Goal: Task Accomplishment & Management: Manage account settings

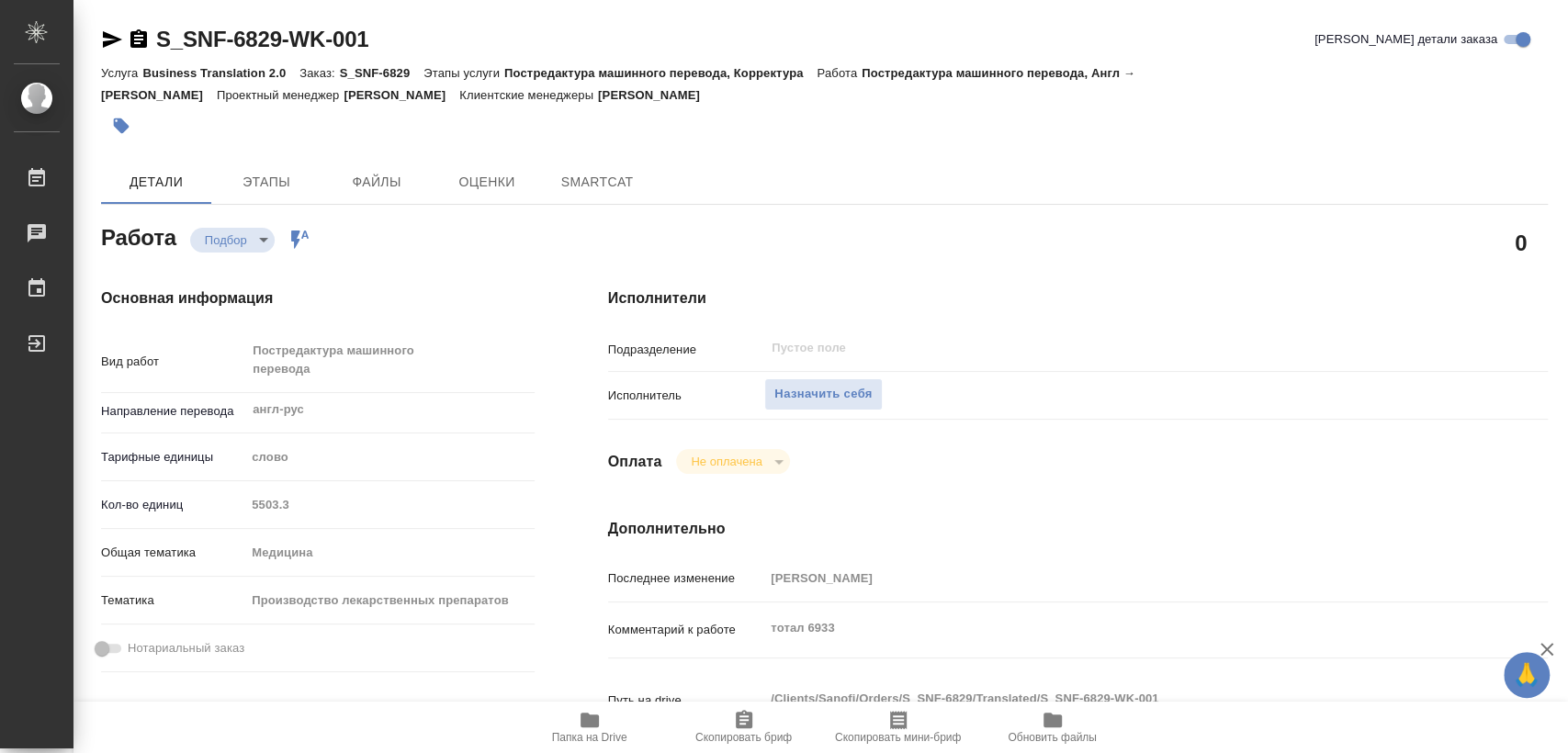
type textarea "x"
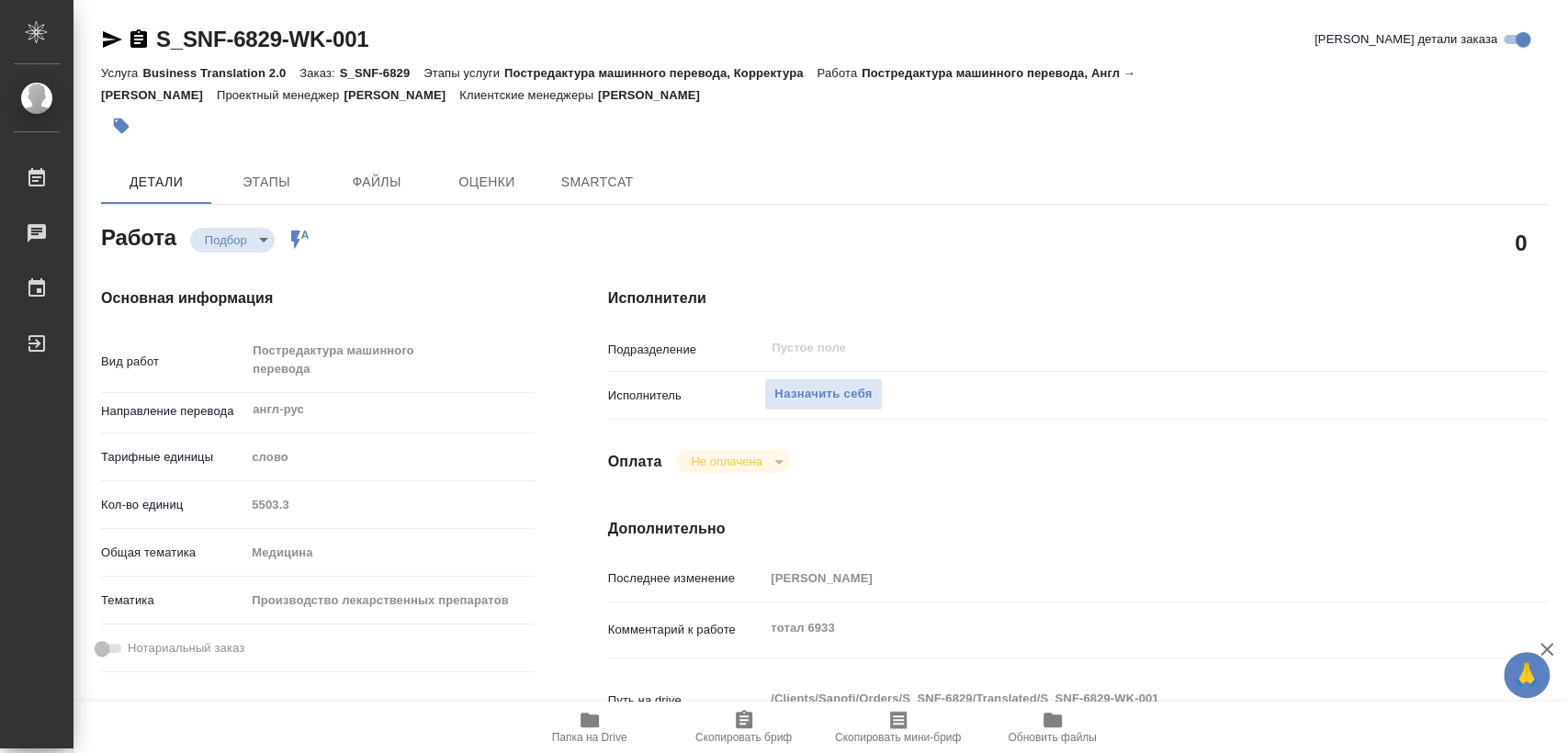
type textarea "x"
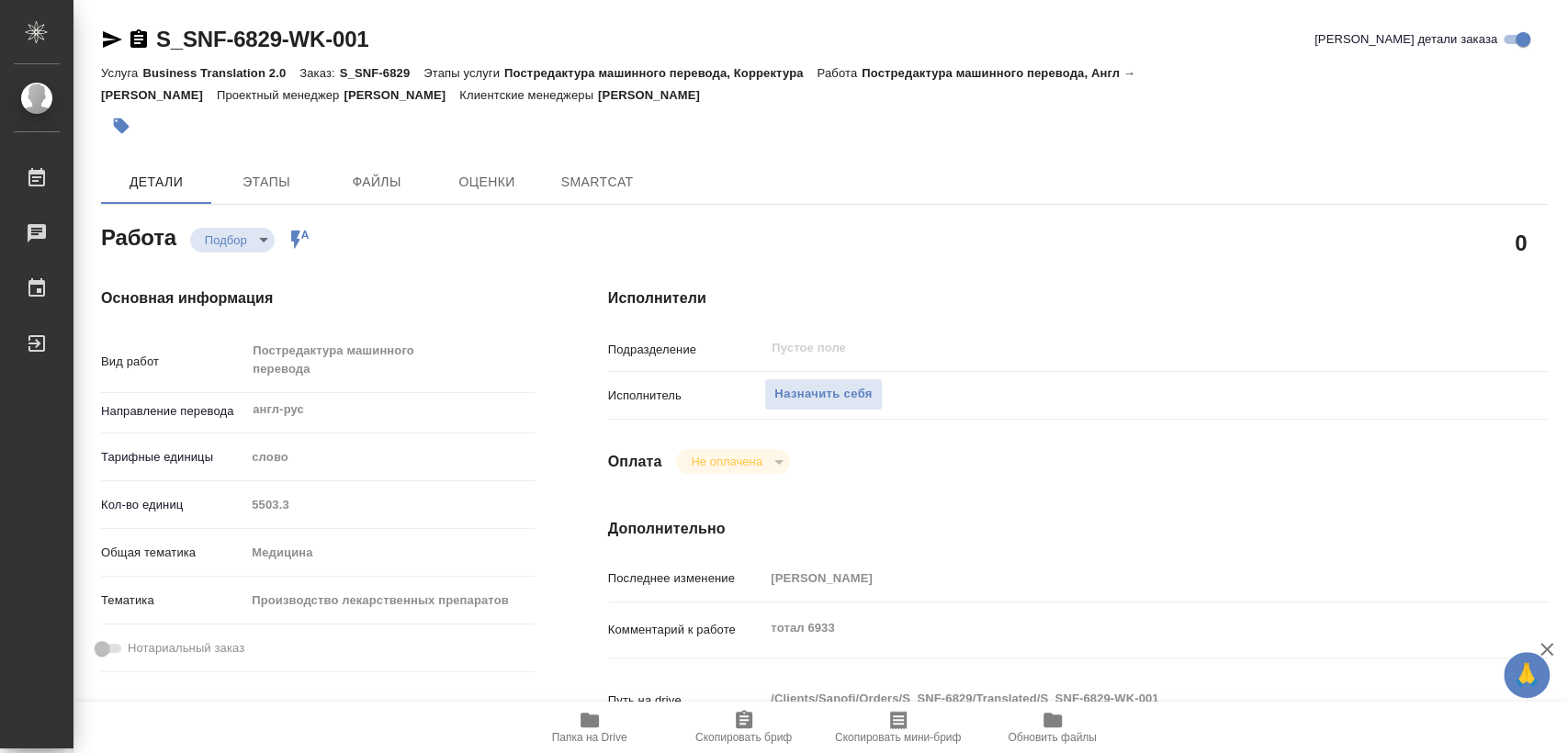
type textarea "x"
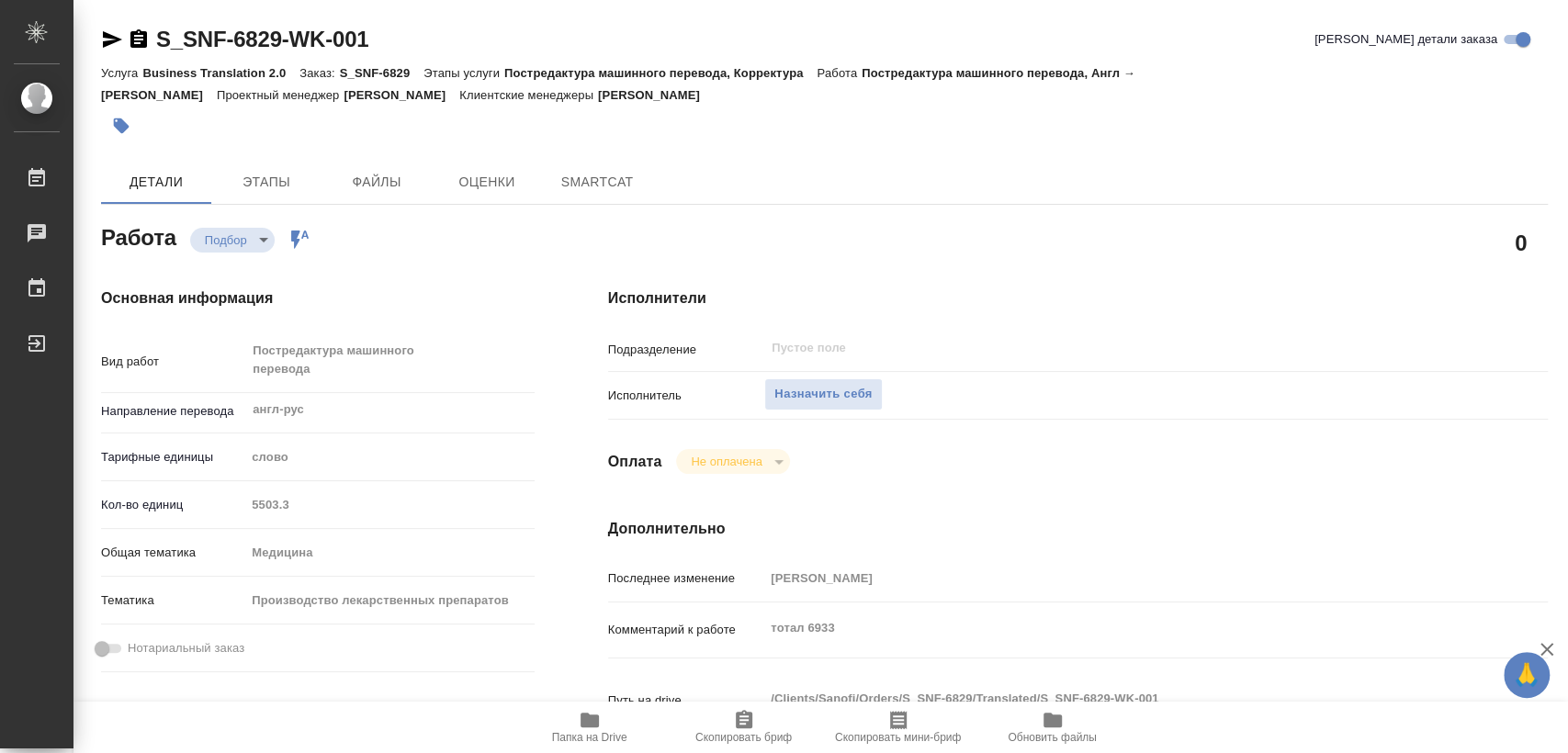
type textarea "x"
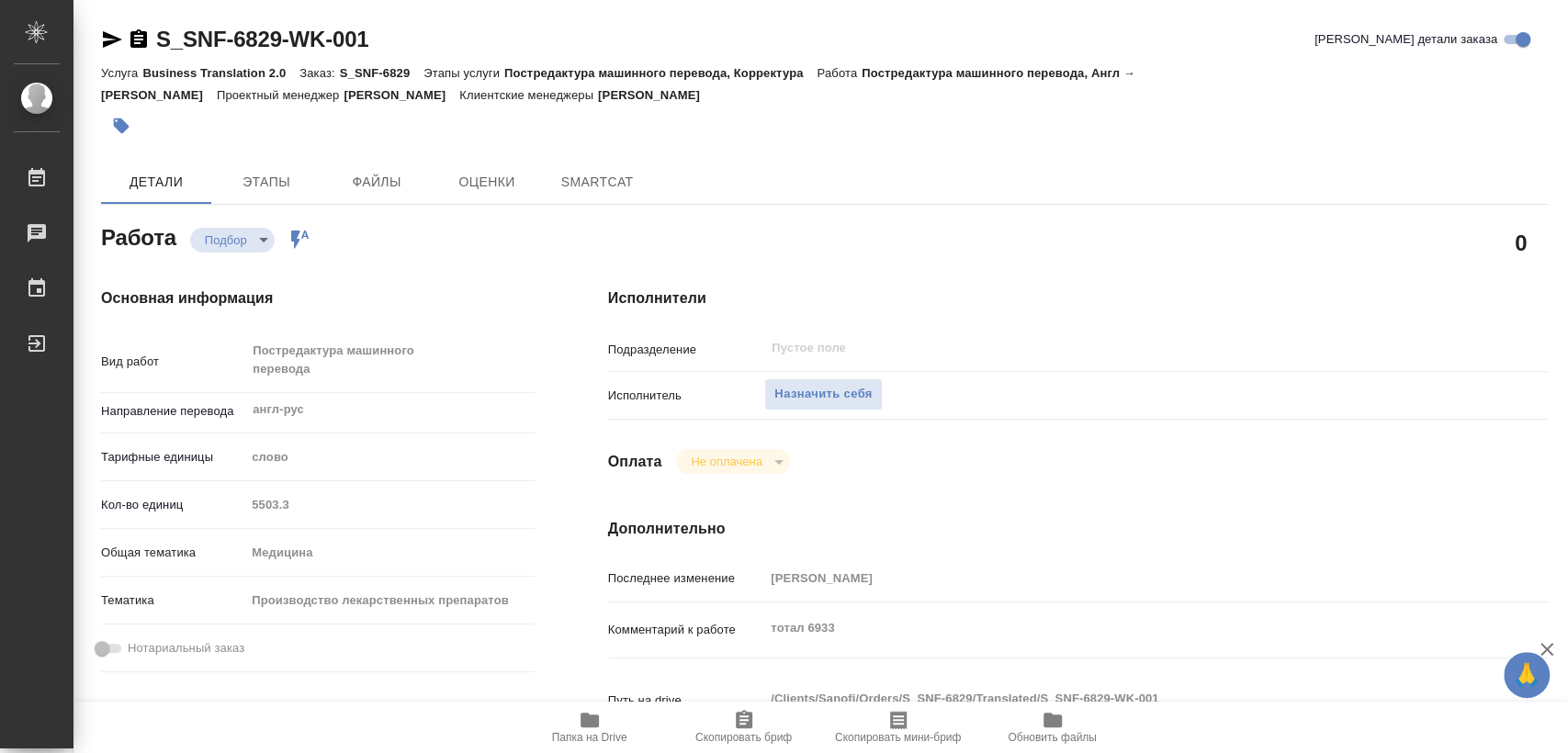
type textarea "x"
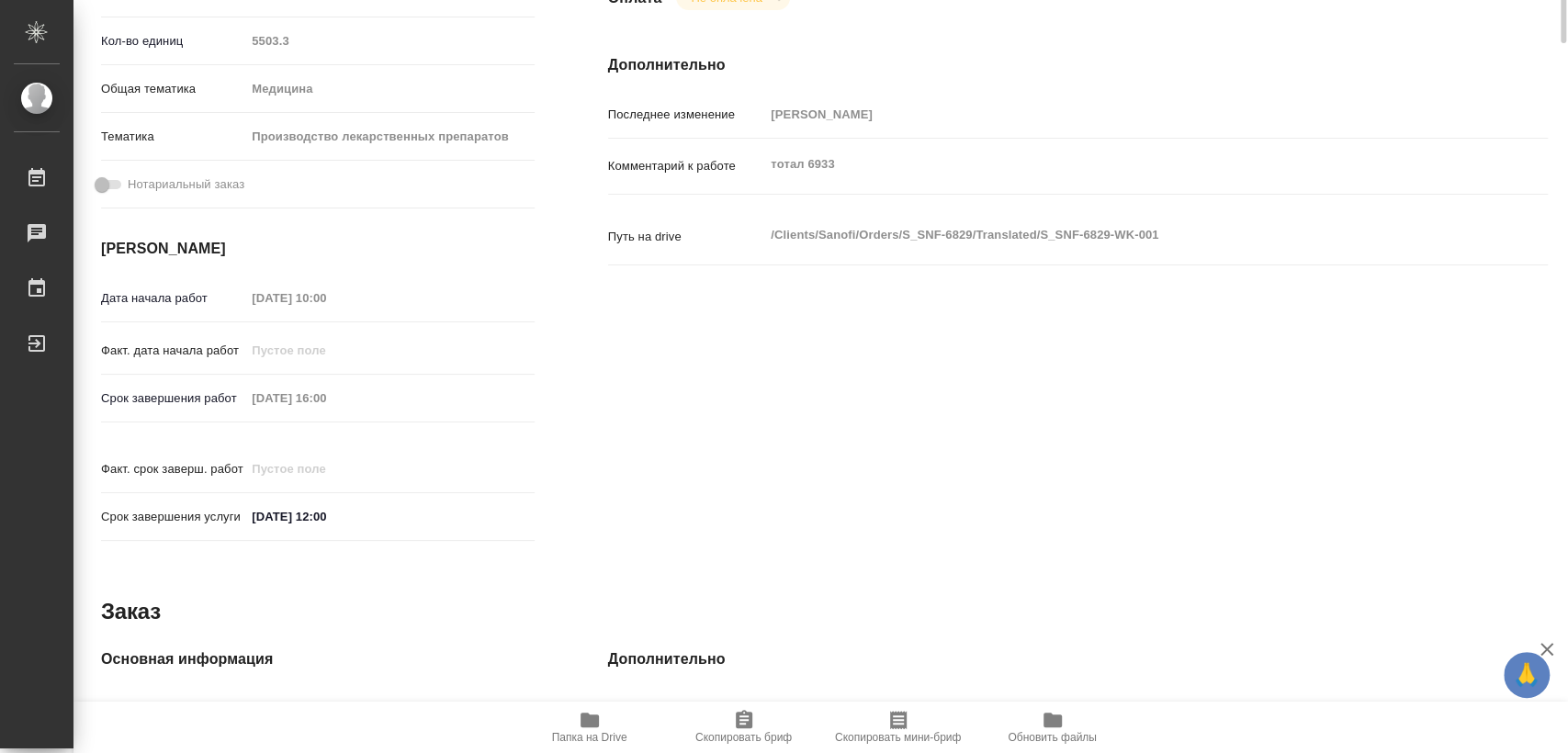
type textarea "x"
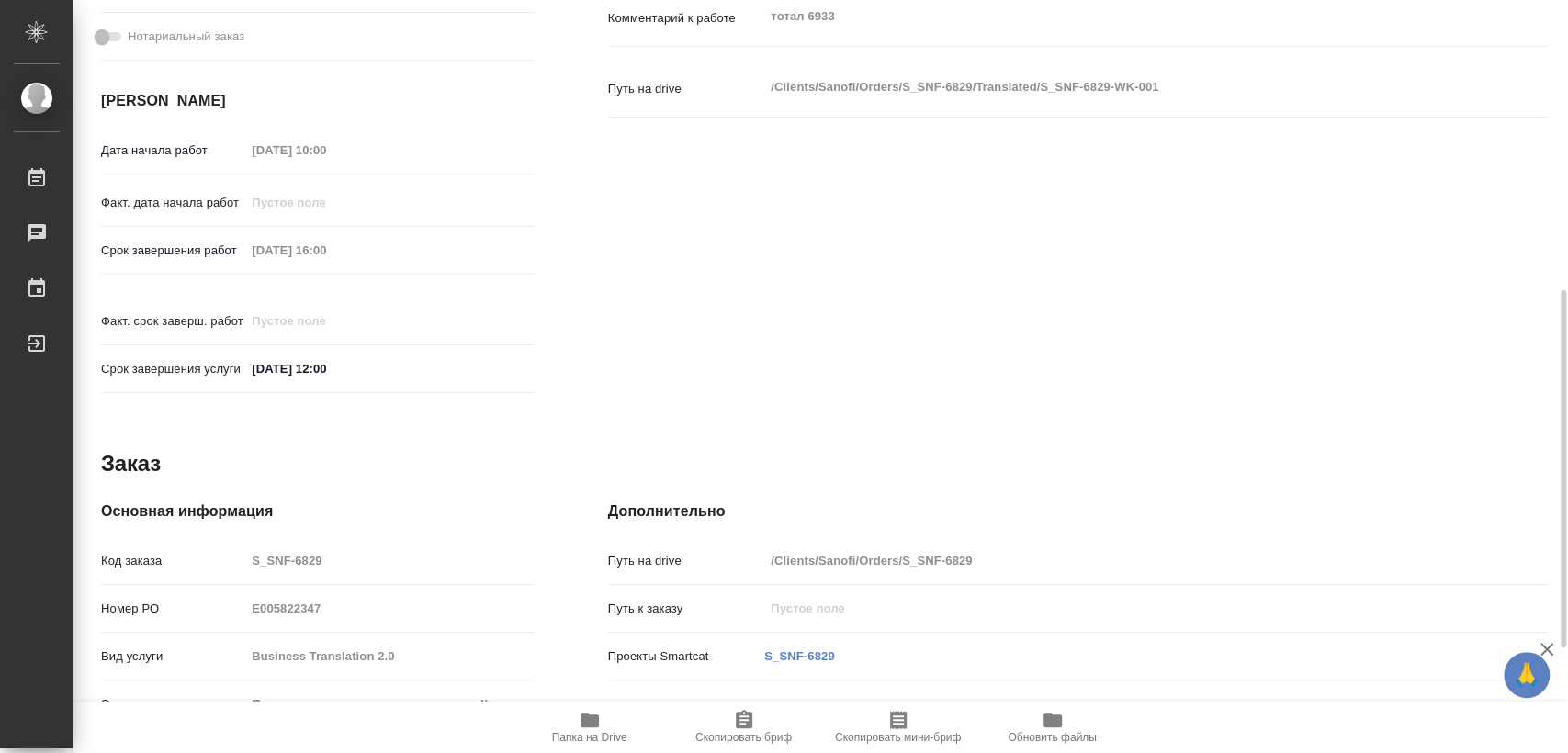
type textarea "x"
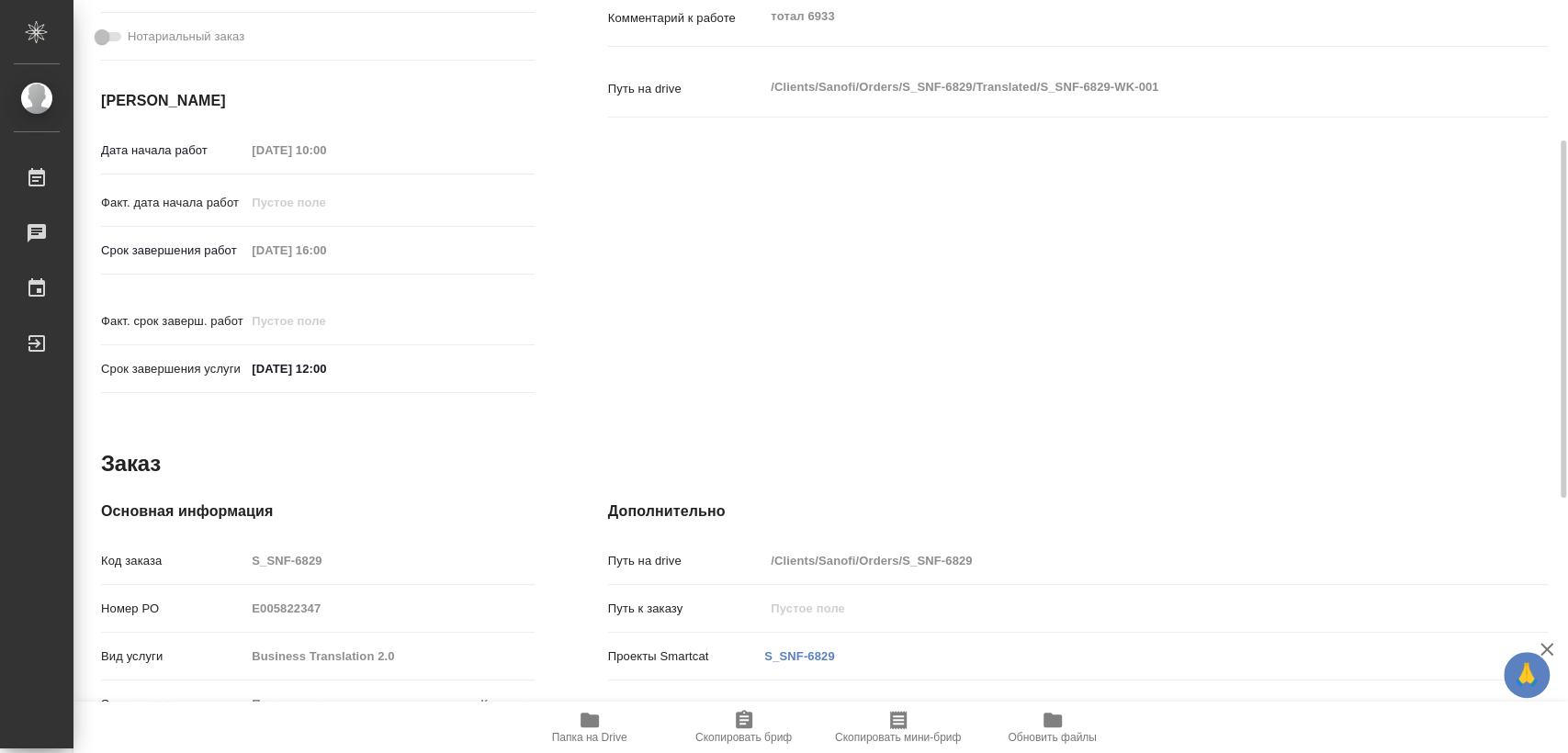
scroll to position [204, 0]
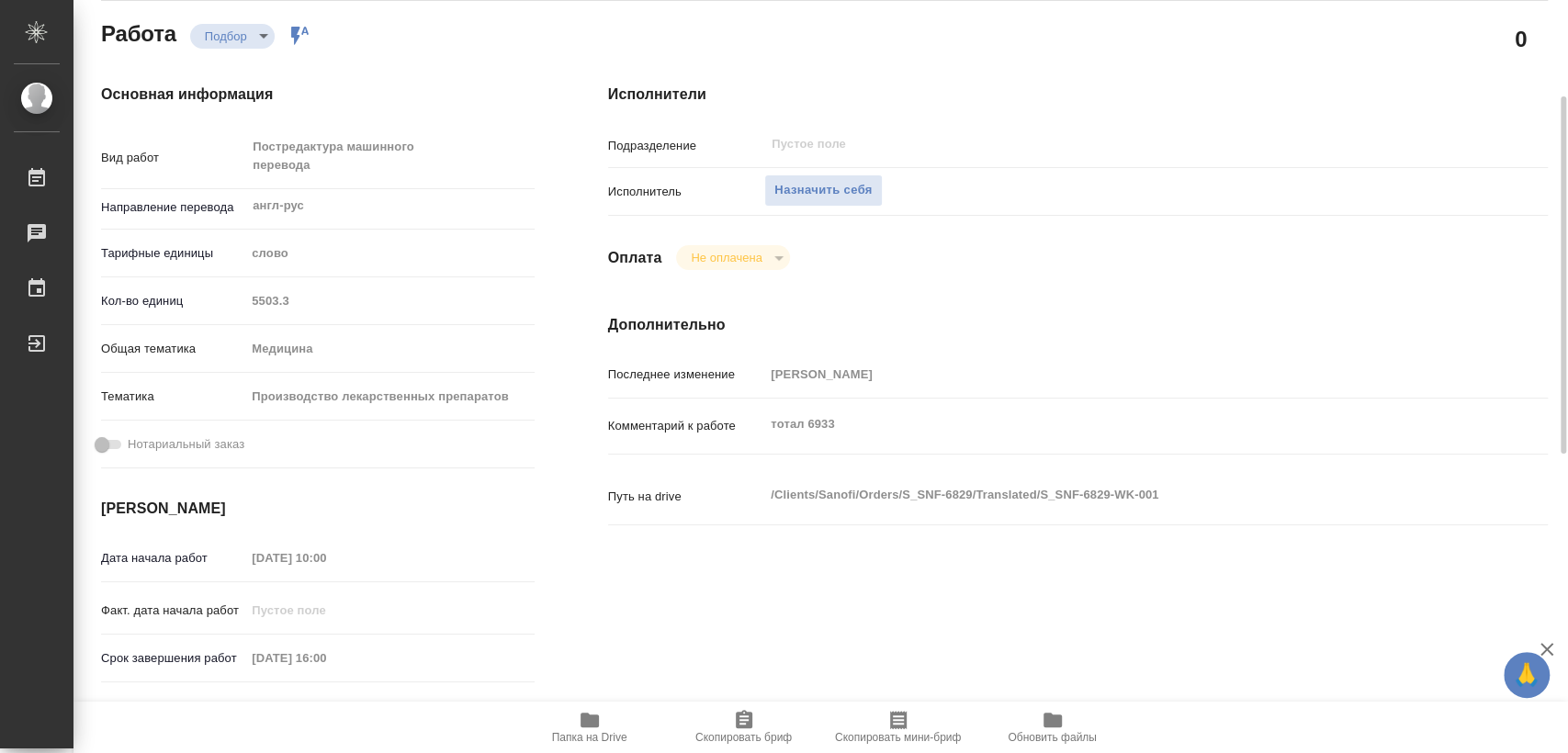
type textarea "x"
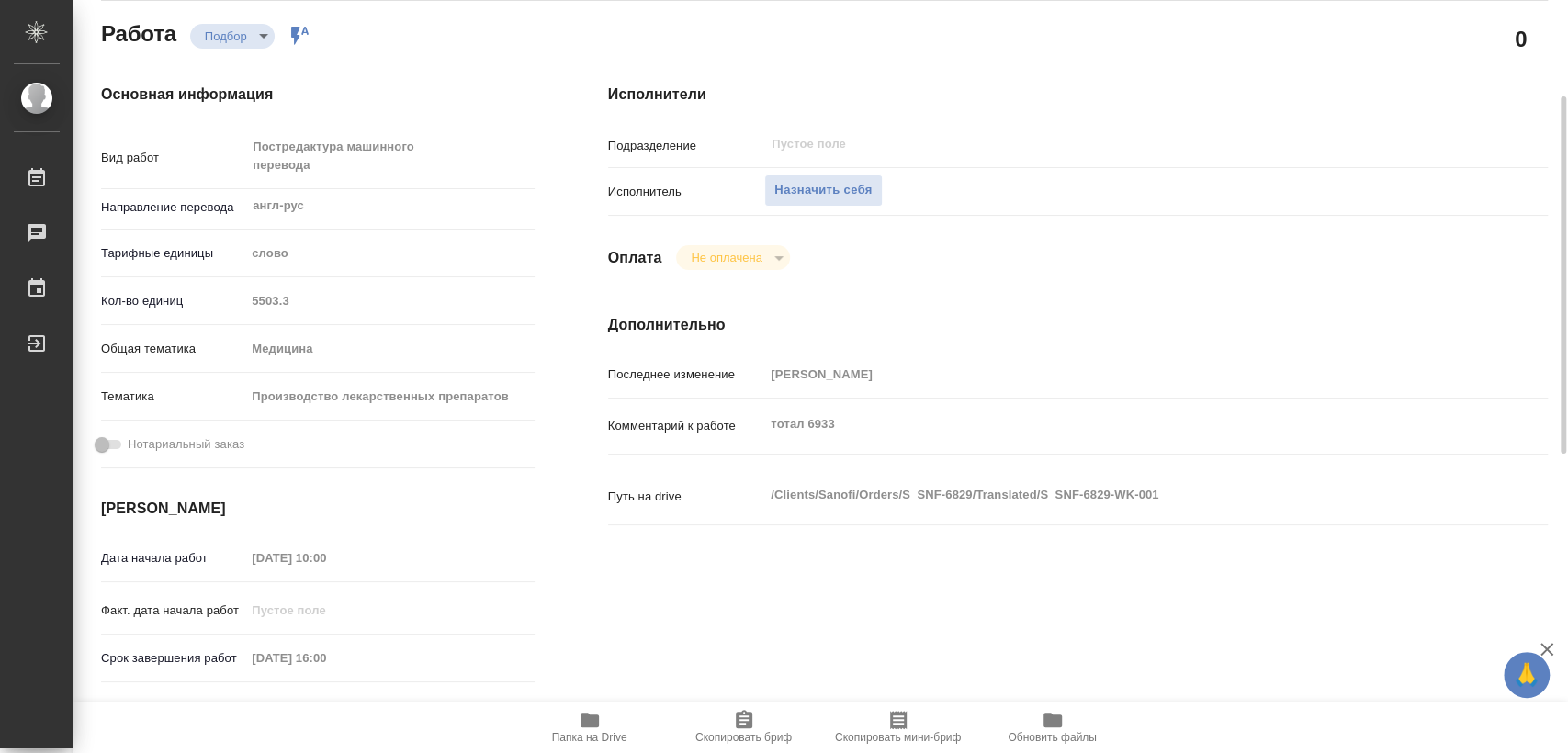
click at [609, 718] on span "Папка на Drive" at bounding box center [590, 726] width 132 height 35
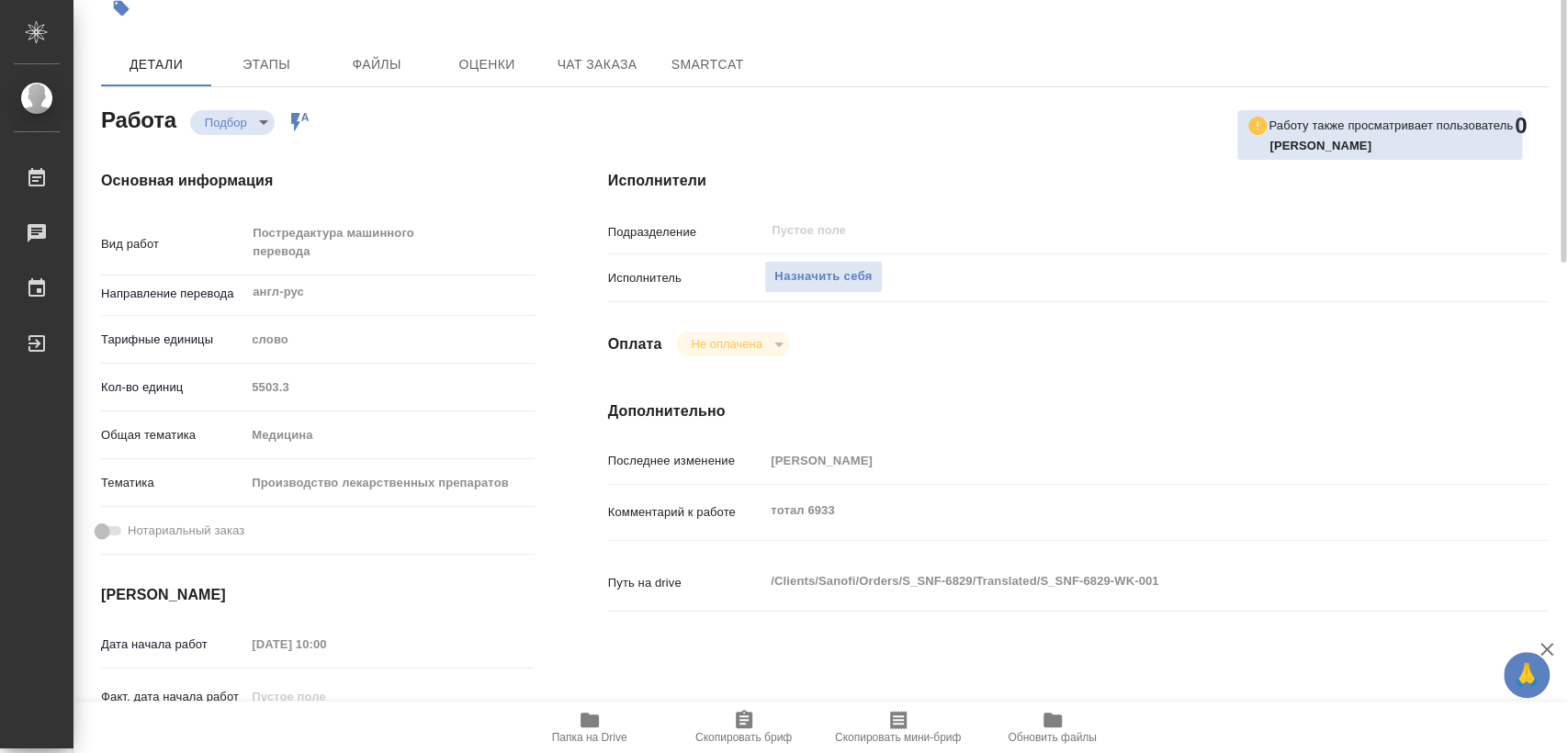
scroll to position [0, 0]
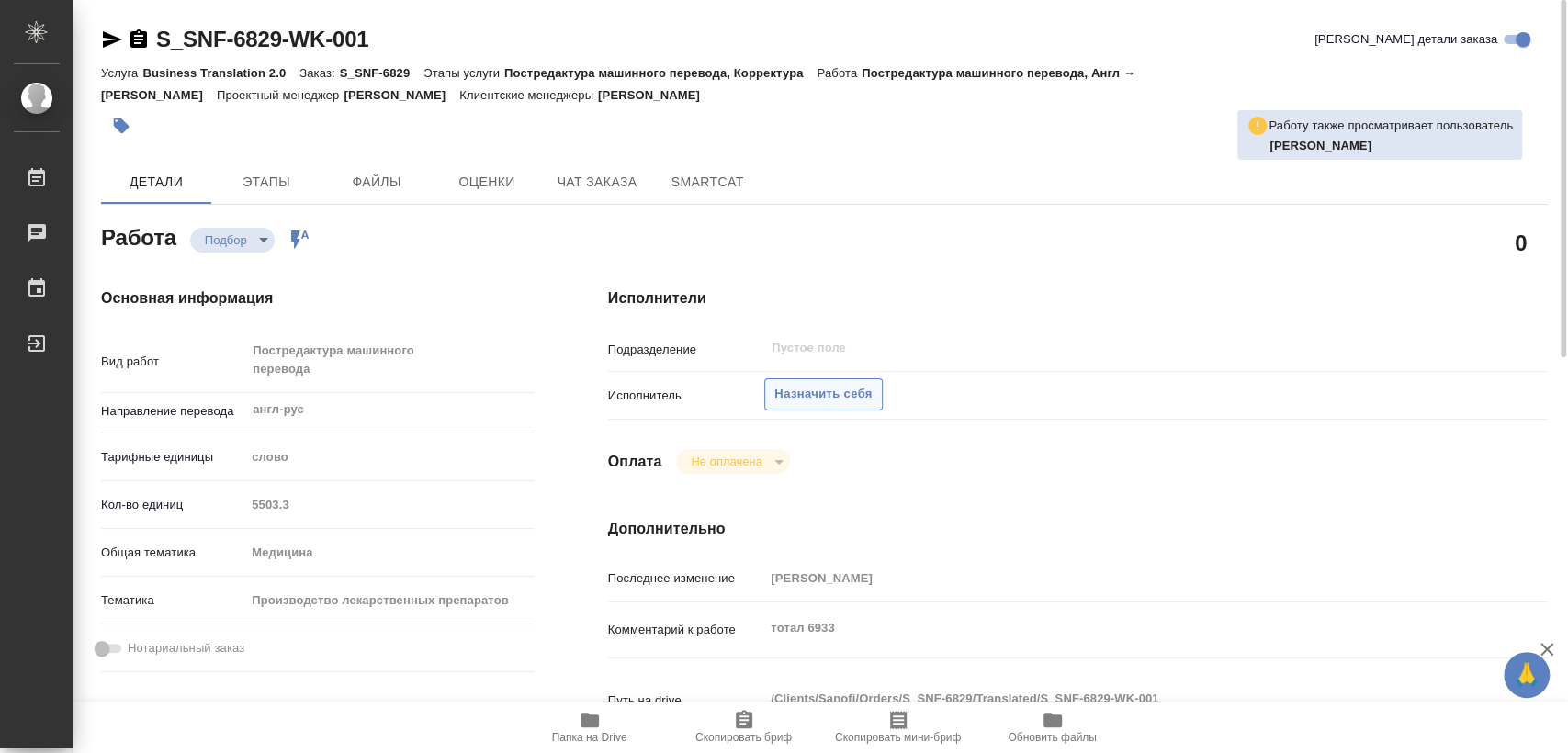
click at [816, 399] on span "Назначить себя" at bounding box center [823, 394] width 97 height 21
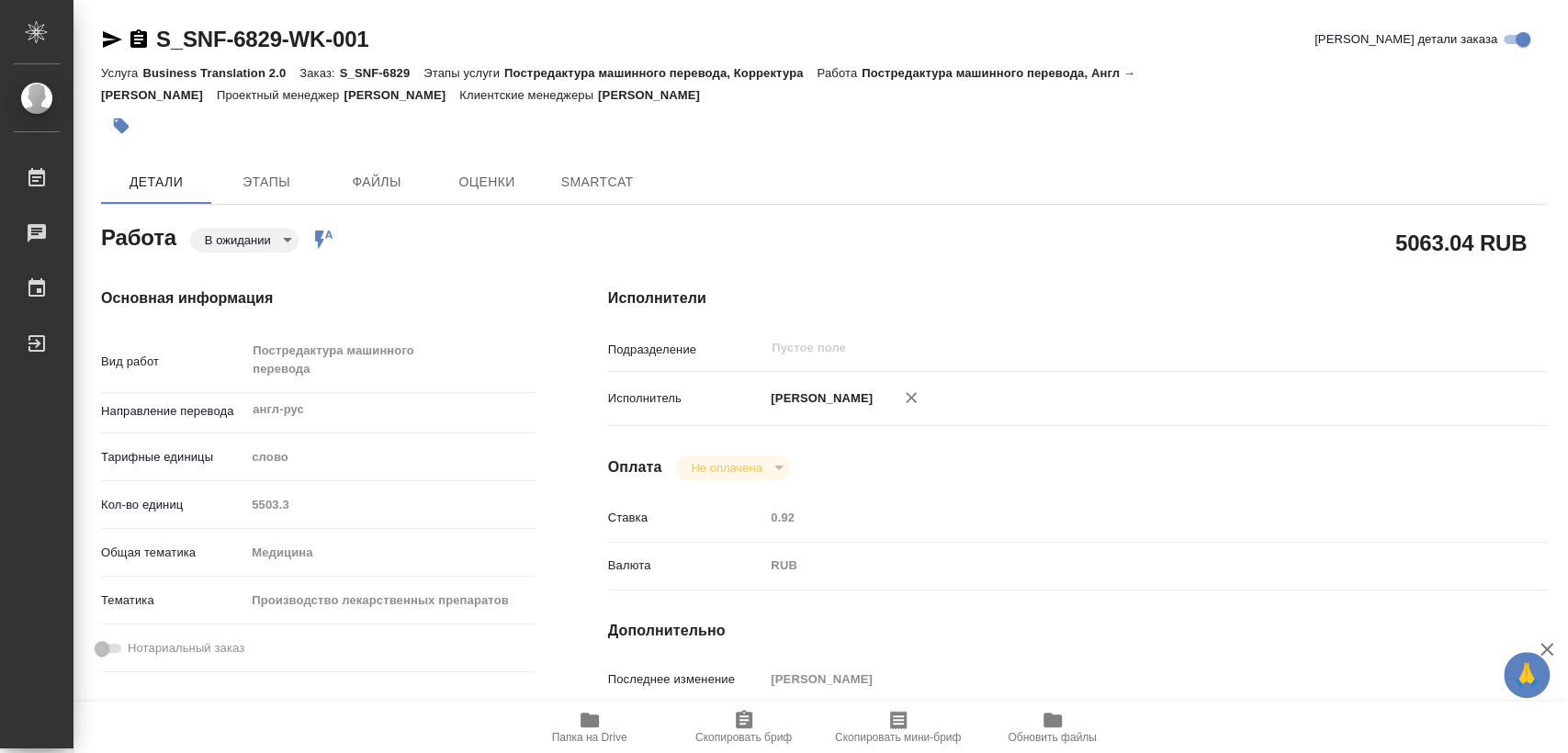
type textarea "x"
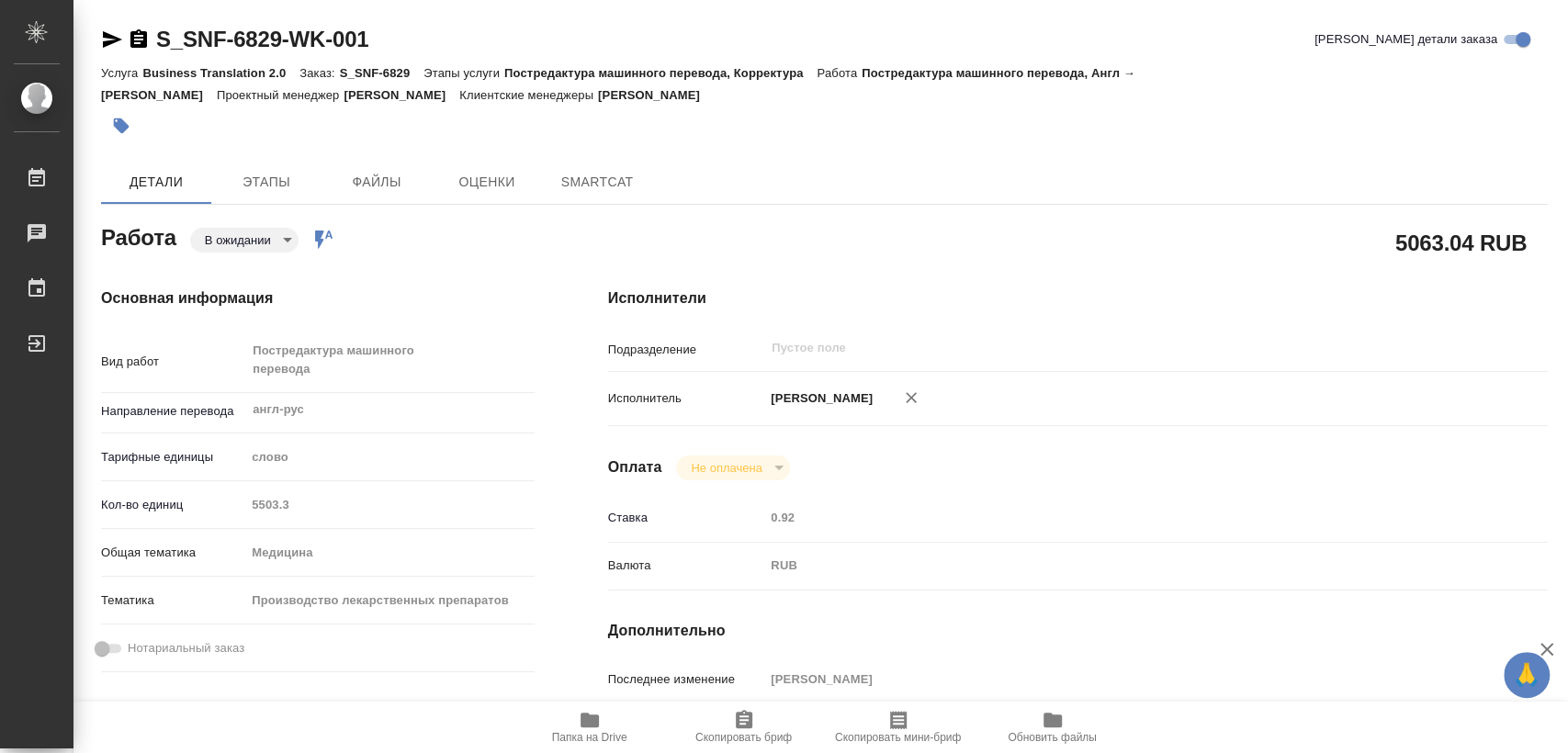
type textarea "x"
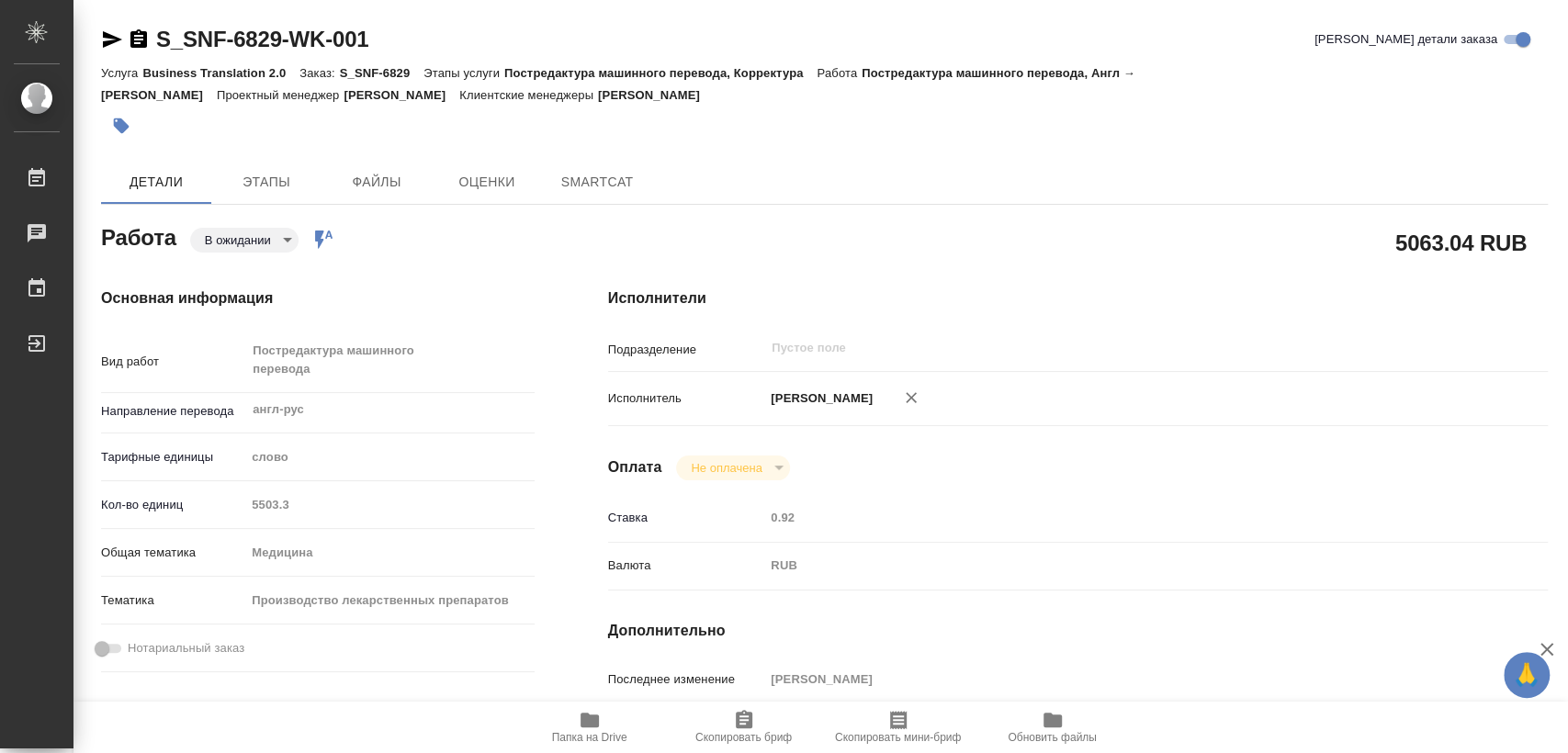
type textarea "x"
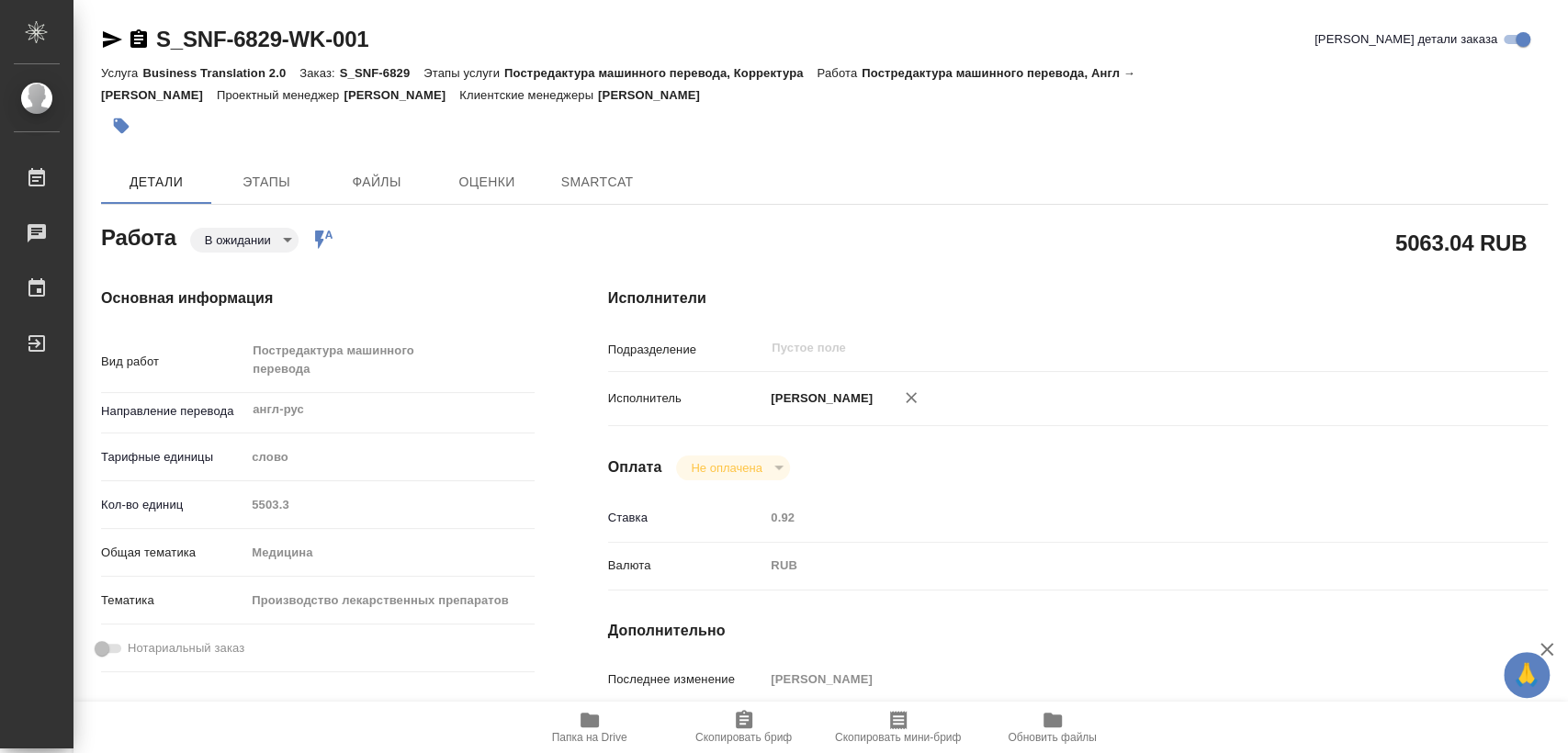
type textarea "x"
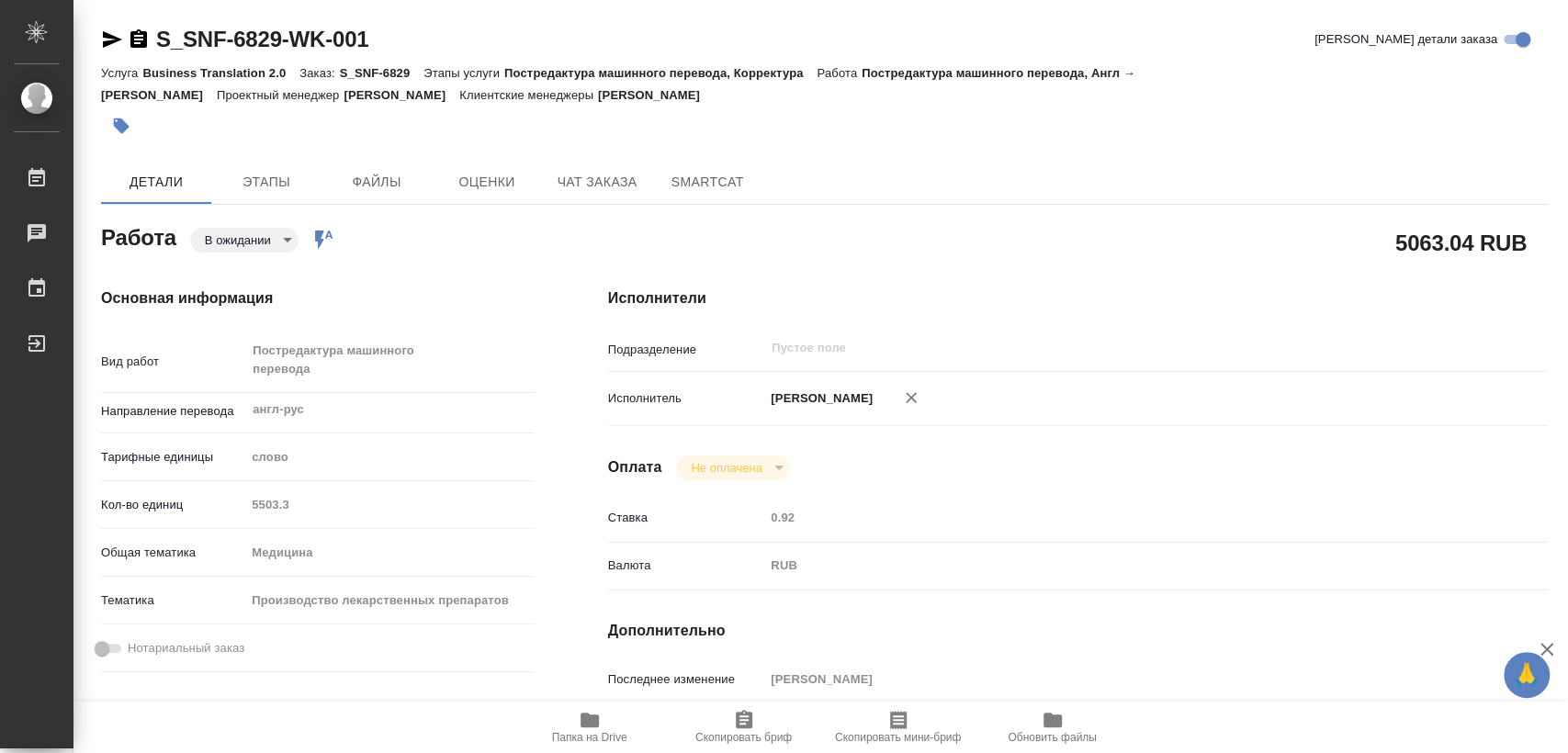
type textarea "x"
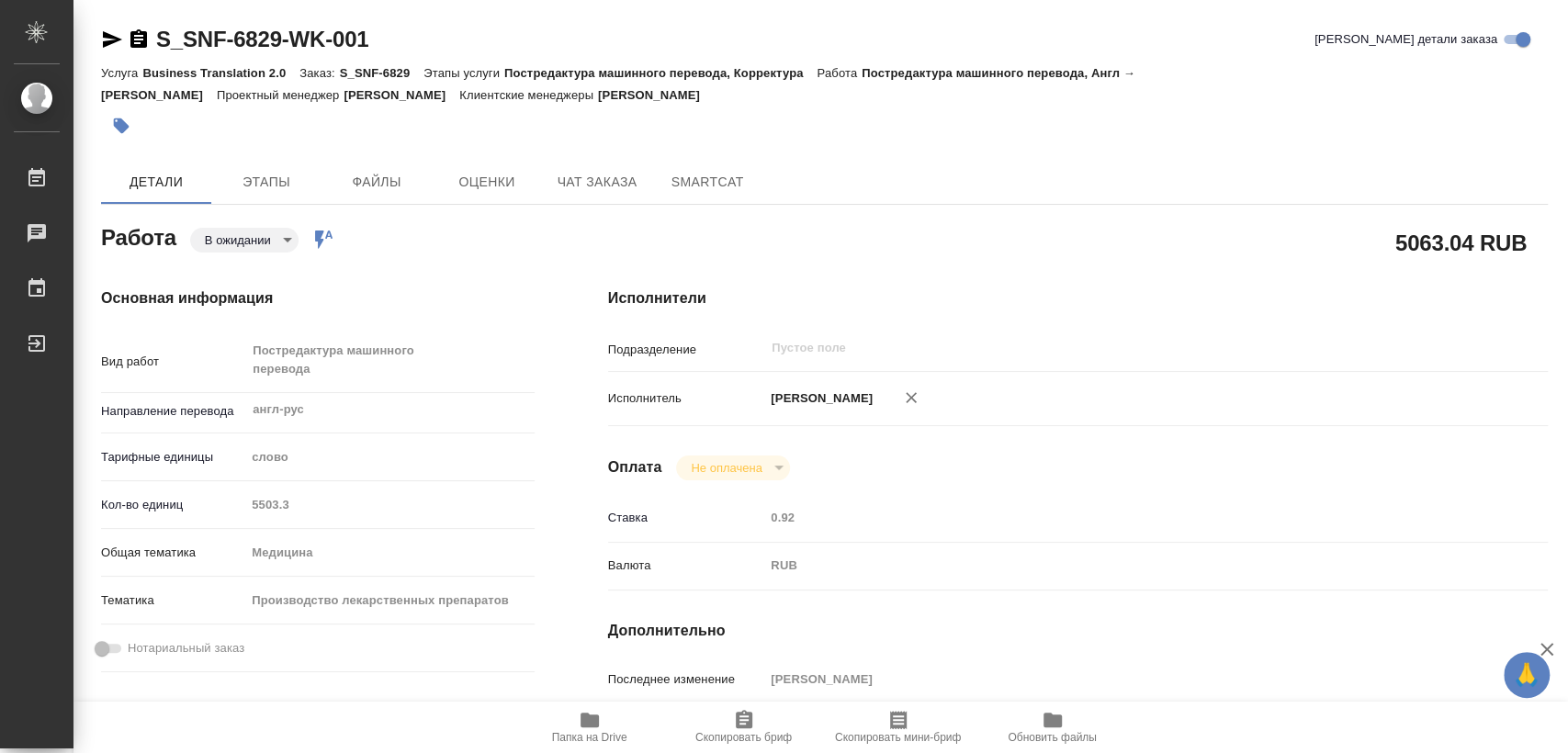
type textarea "x"
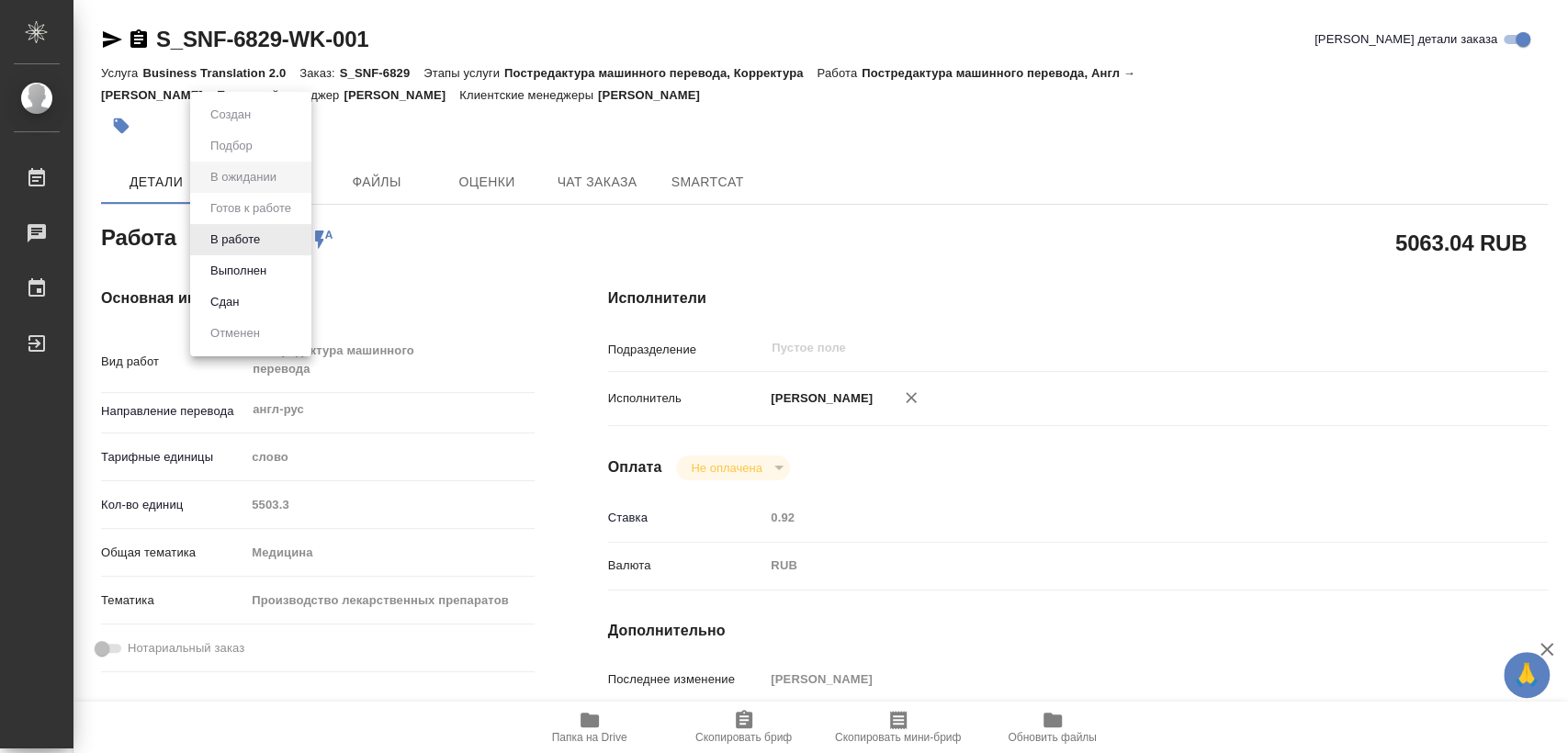
click at [252, 244] on body "🙏 .cls-1 fill:#fff; AWATERA [PERSON_NAME] Чаты График Выйти S_SNF-6829-WK-001 К…" at bounding box center [784, 376] width 1568 height 753
type textarea "x"
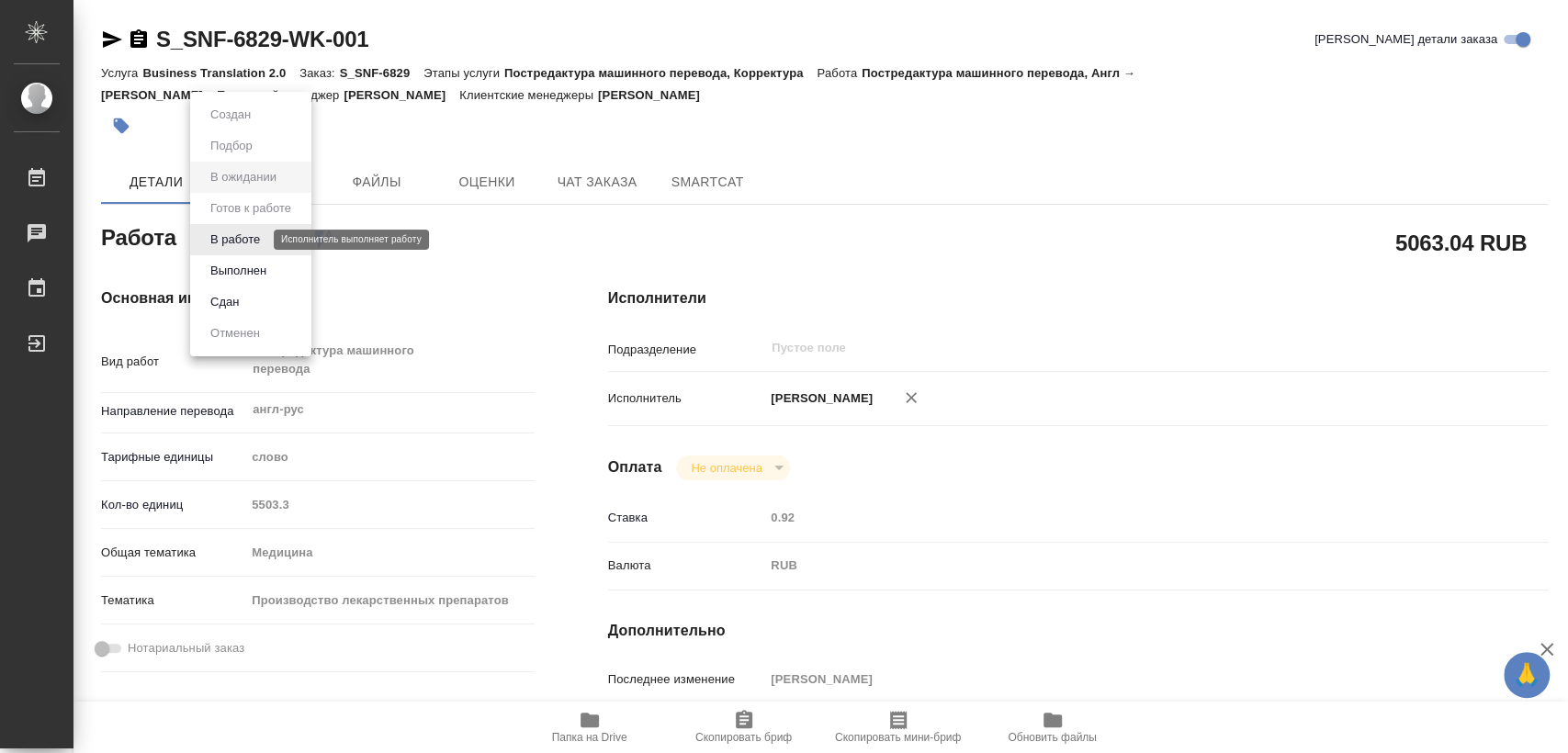
type textarea "x"
click at [893, 111] on div at bounding box center [784, 376] width 1568 height 753
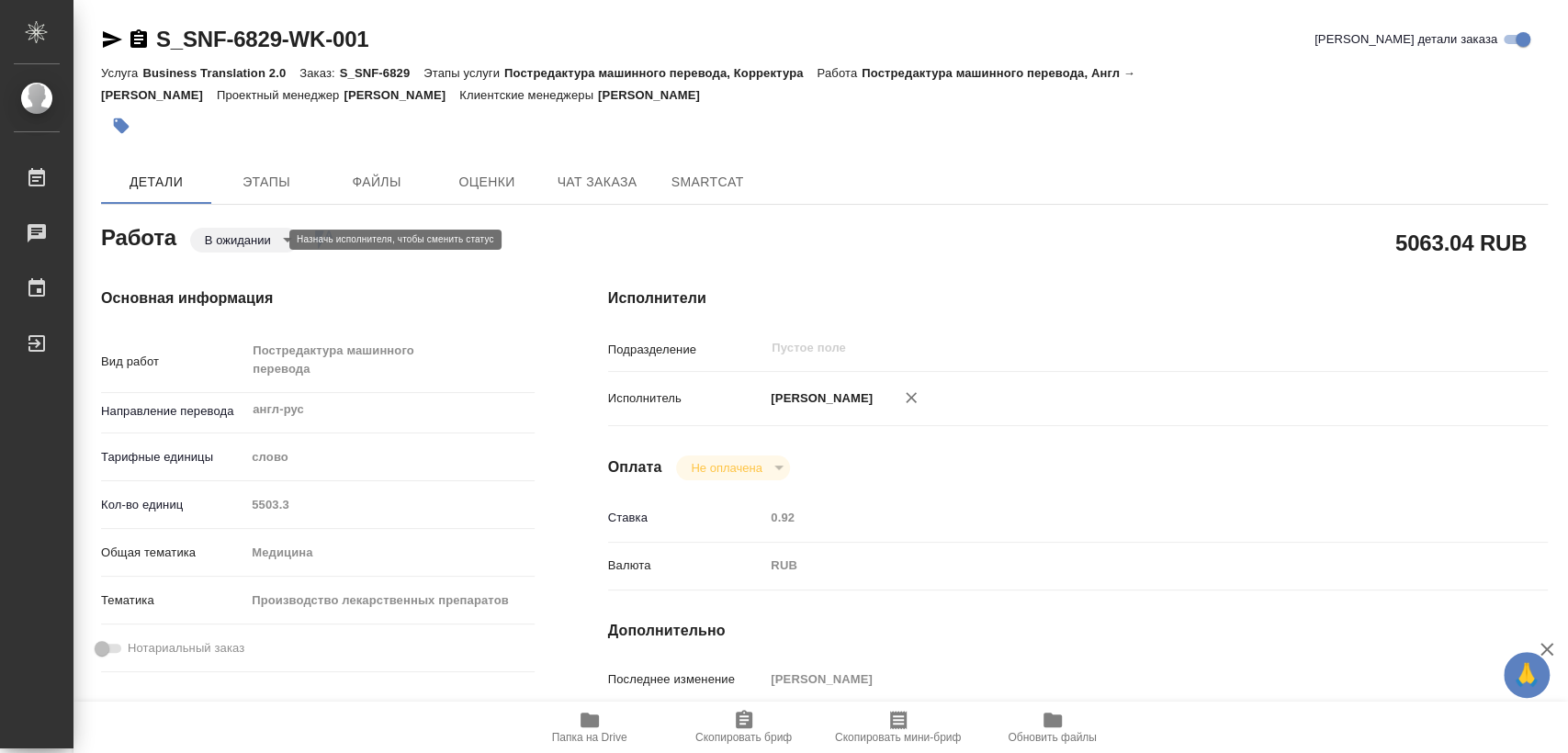
click at [231, 235] on body "🙏 .cls-1 fill:#fff; AWATERA [PERSON_NAME] 0 Чаты График Выйти S_SNF-6829-WK-001…" at bounding box center [784, 376] width 1568 height 753
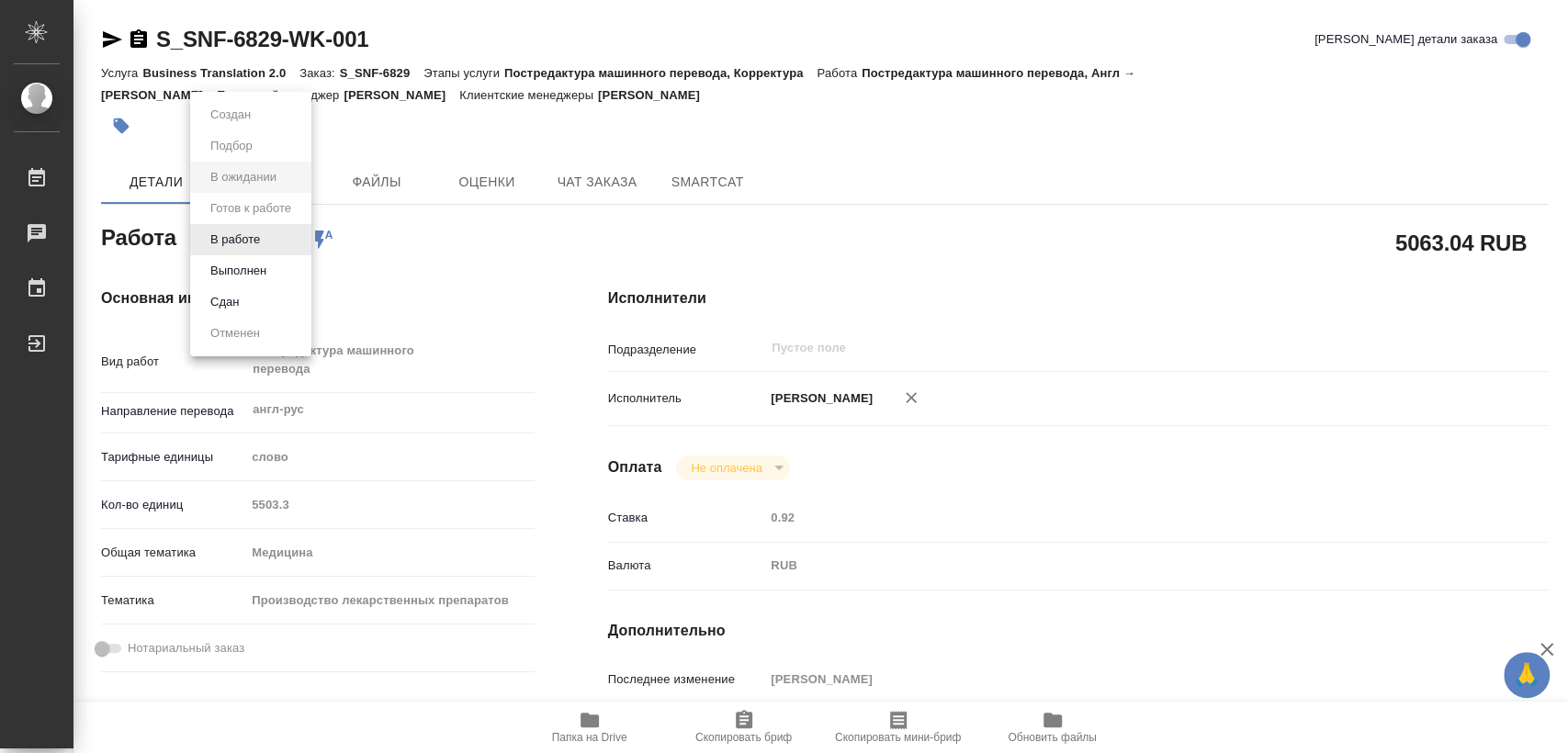
click at [134, 47] on div at bounding box center [784, 376] width 1568 height 753
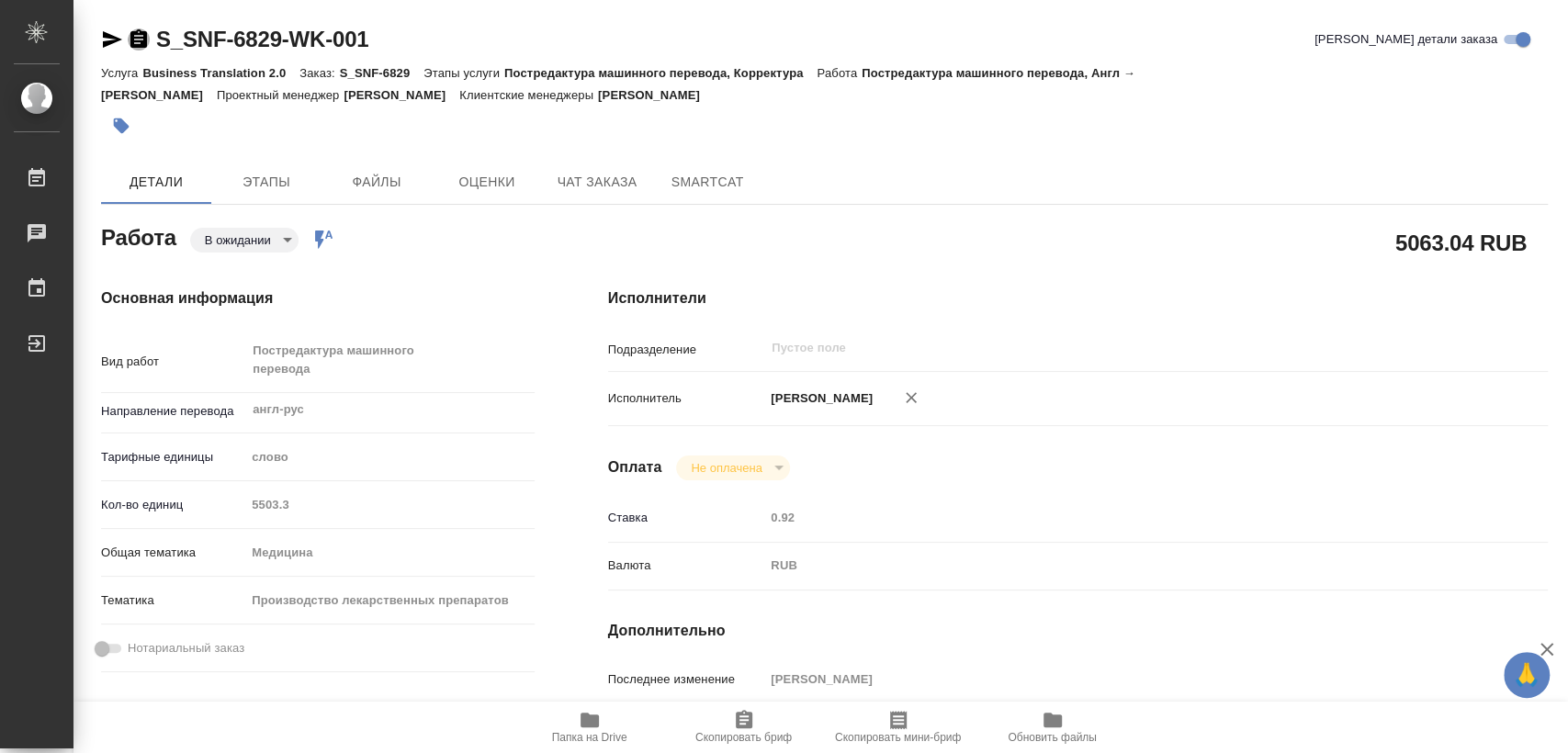
click at [139, 41] on icon "button" at bounding box center [139, 38] width 16 height 18
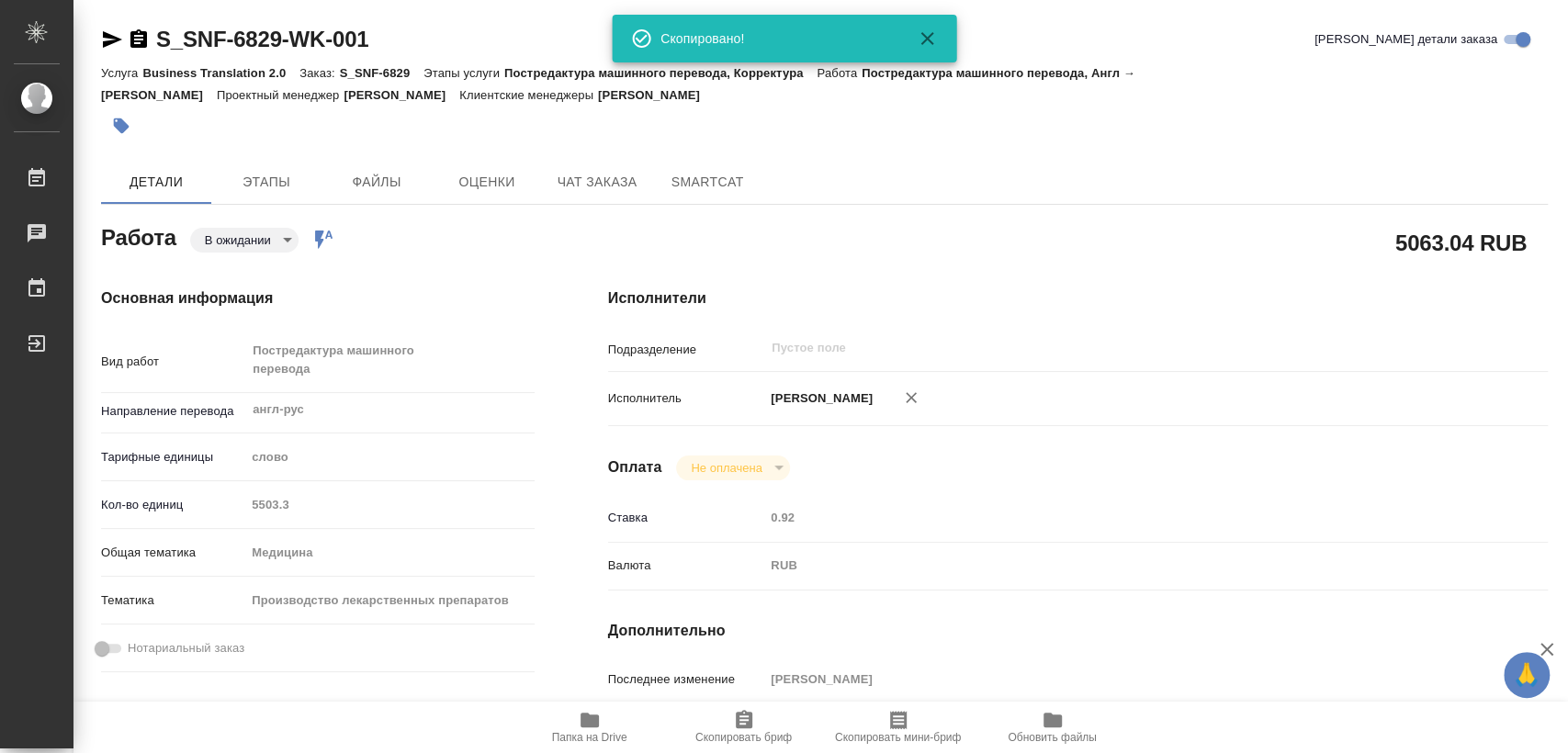
scroll to position [408, 0]
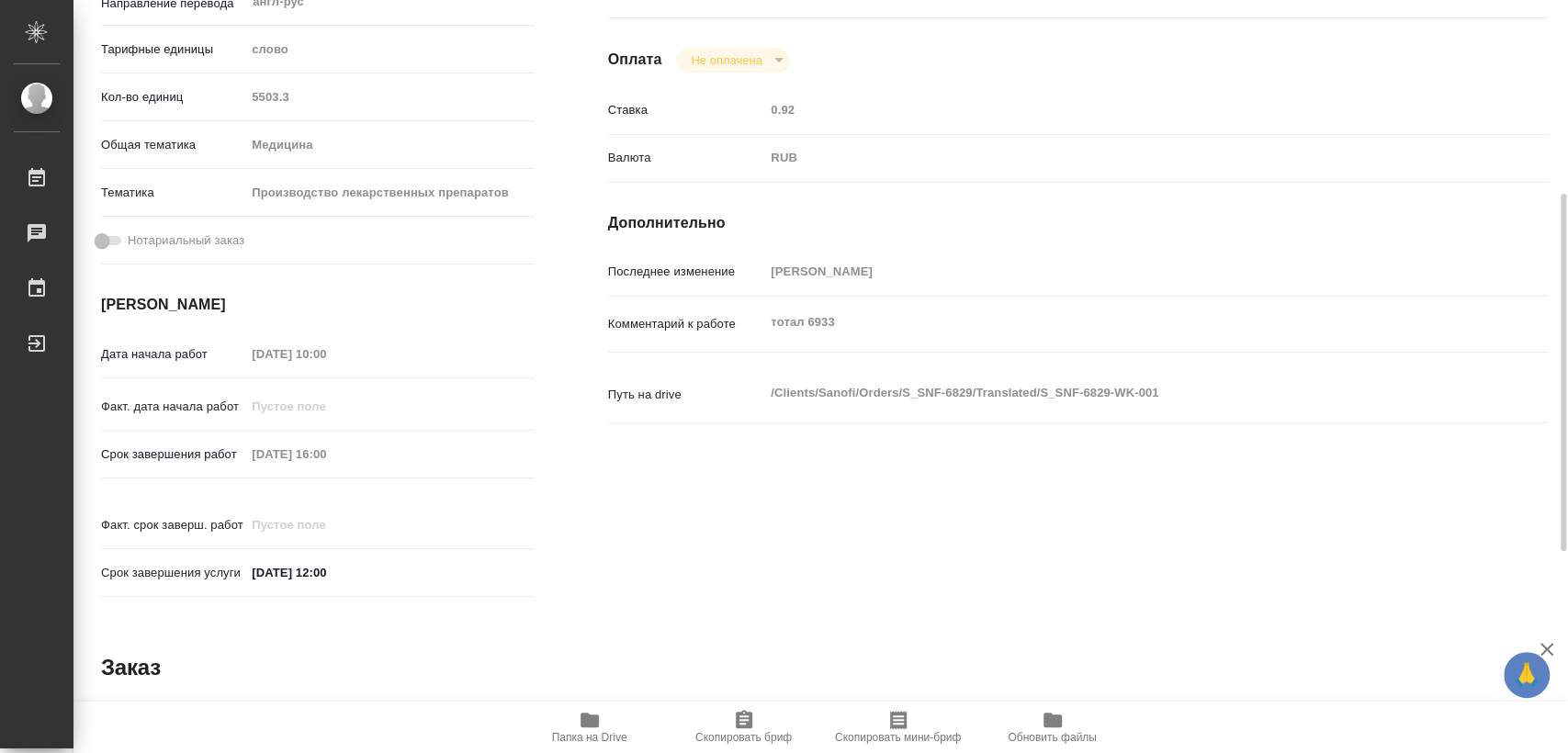
click at [241, 455] on div "Срок завершения работ [DATE] 16:00" at bounding box center [317, 454] width 433 height 32
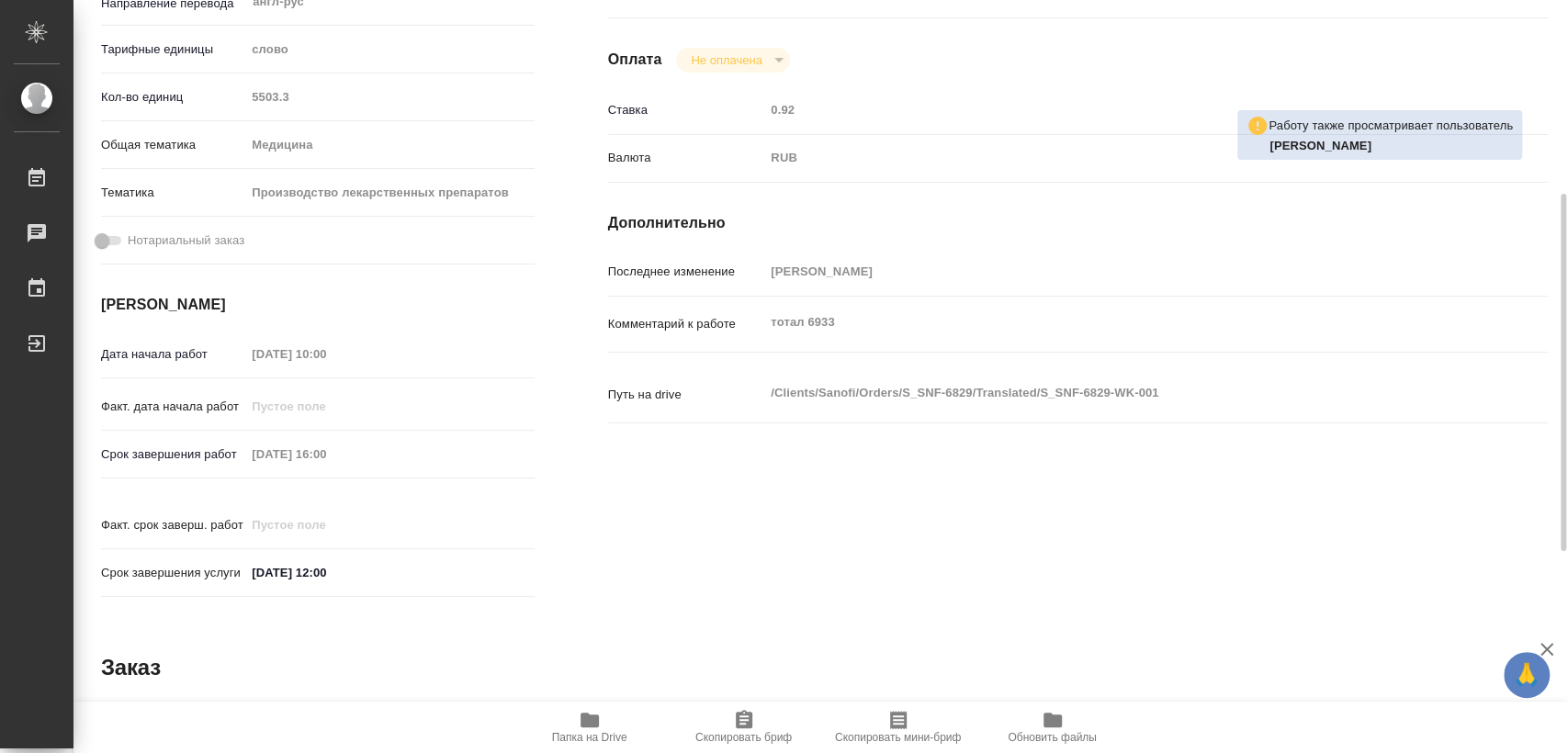
scroll to position [0, 0]
